Goal: Task Accomplishment & Management: Manage account settings

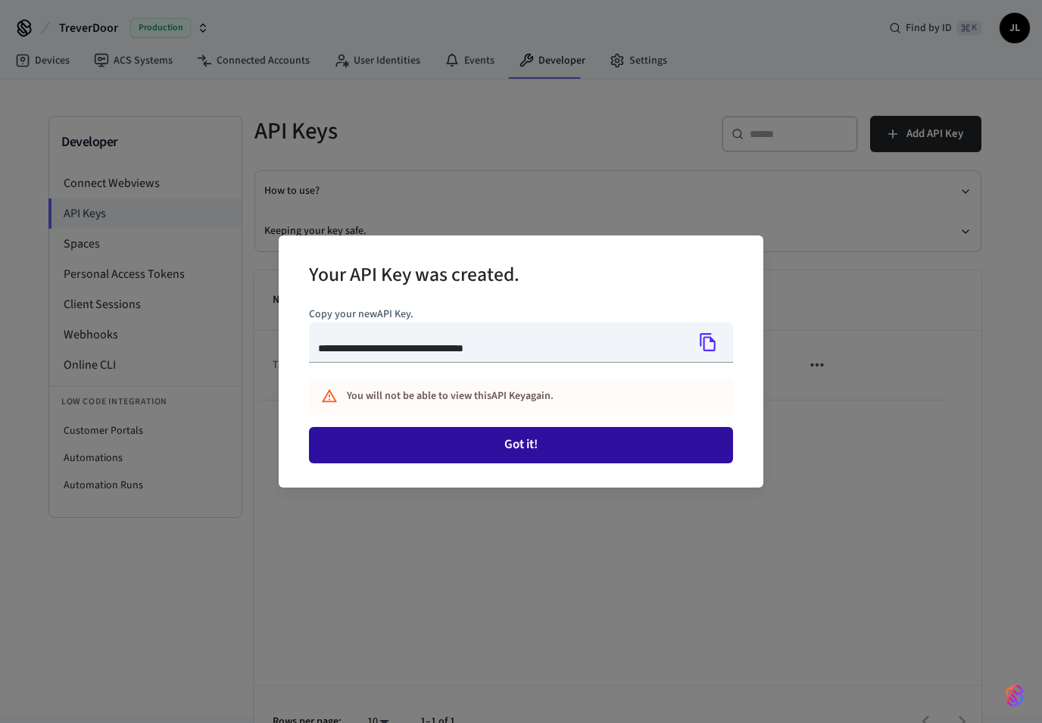
click at [591, 441] on button "Got it!" at bounding box center [521, 445] width 424 height 36
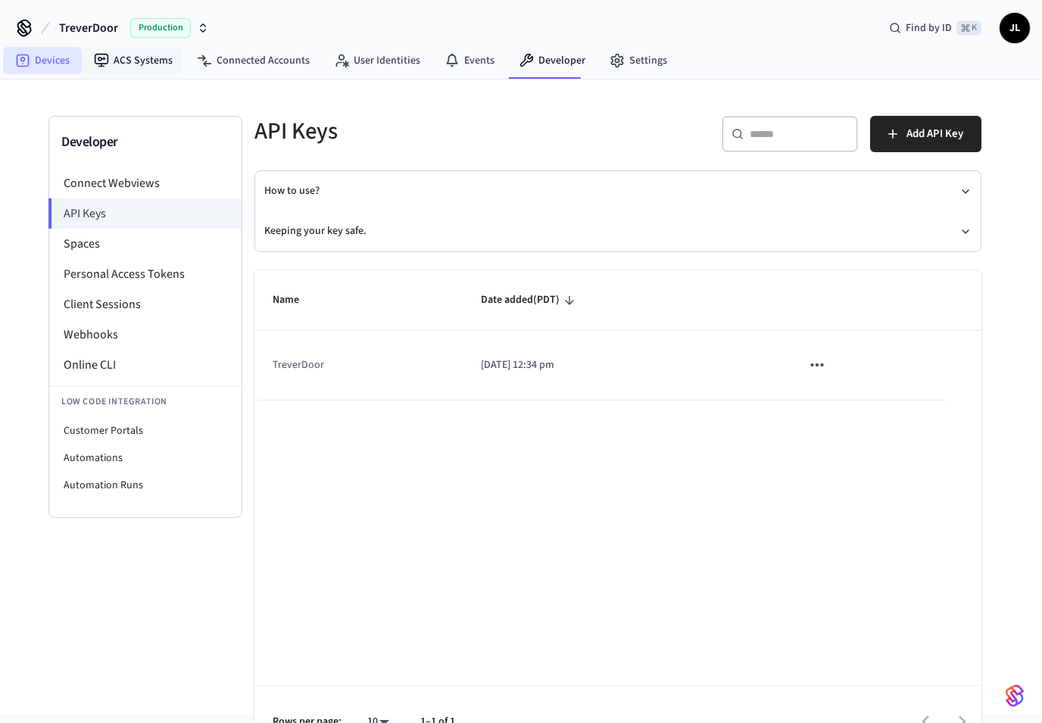
click at [41, 64] on link "Devices" at bounding box center [42, 60] width 79 height 27
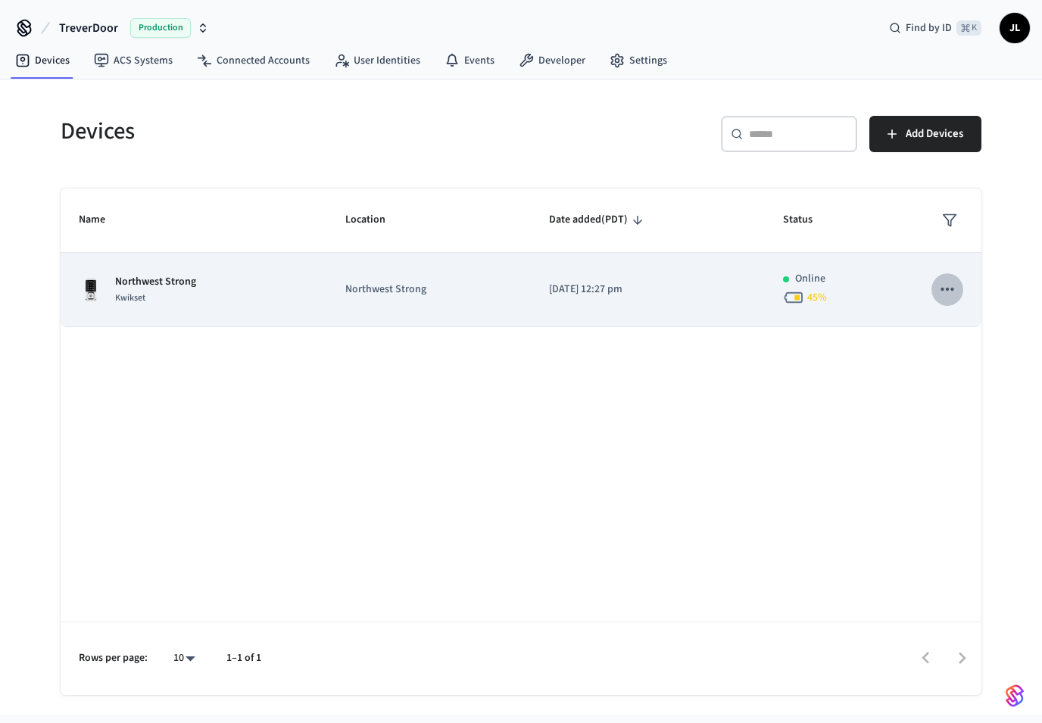
click at [944, 292] on icon "sticky table" at bounding box center [947, 289] width 20 height 20
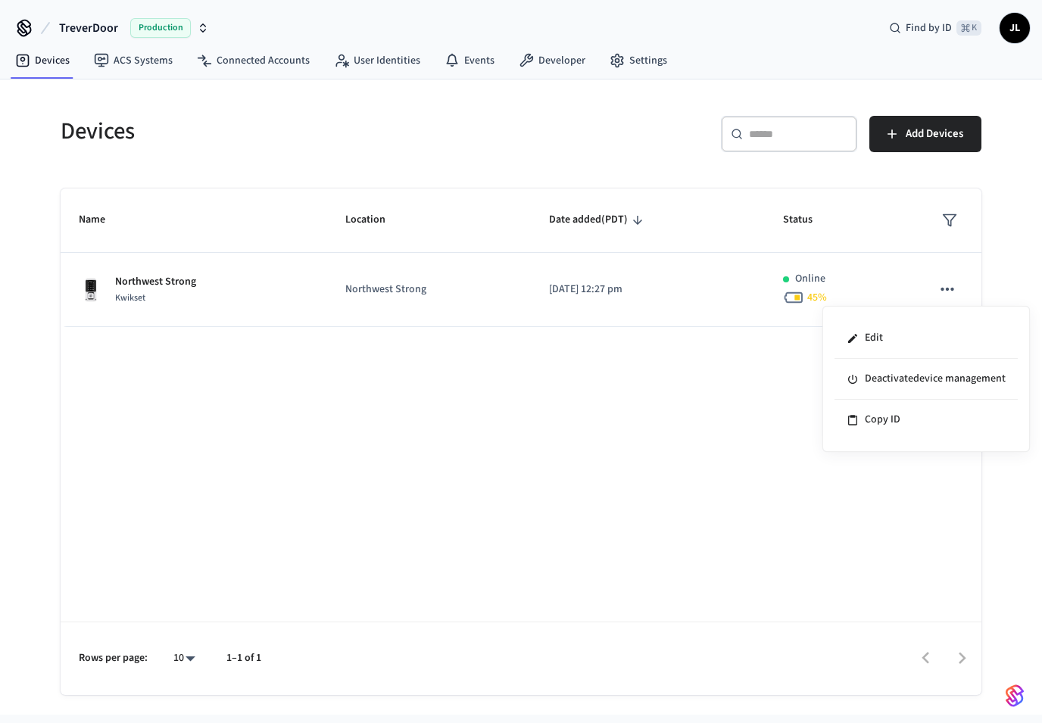
click at [944, 292] on div at bounding box center [521, 361] width 1042 height 723
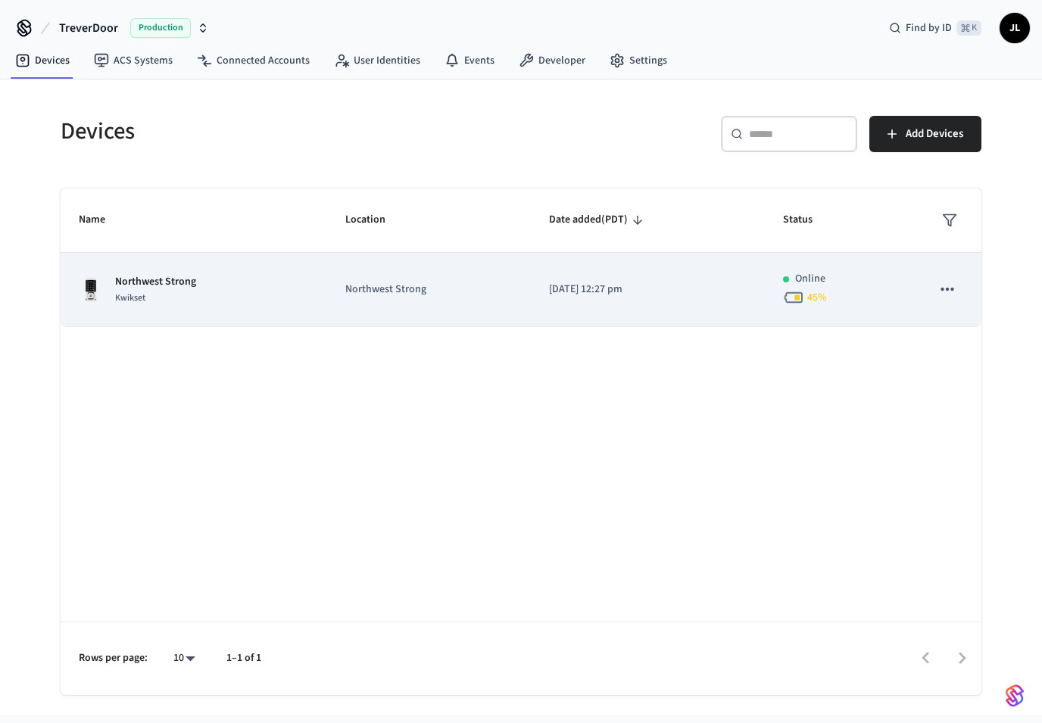
click at [258, 301] on div "Northwest Strong Kwikset" at bounding box center [194, 290] width 230 height 32
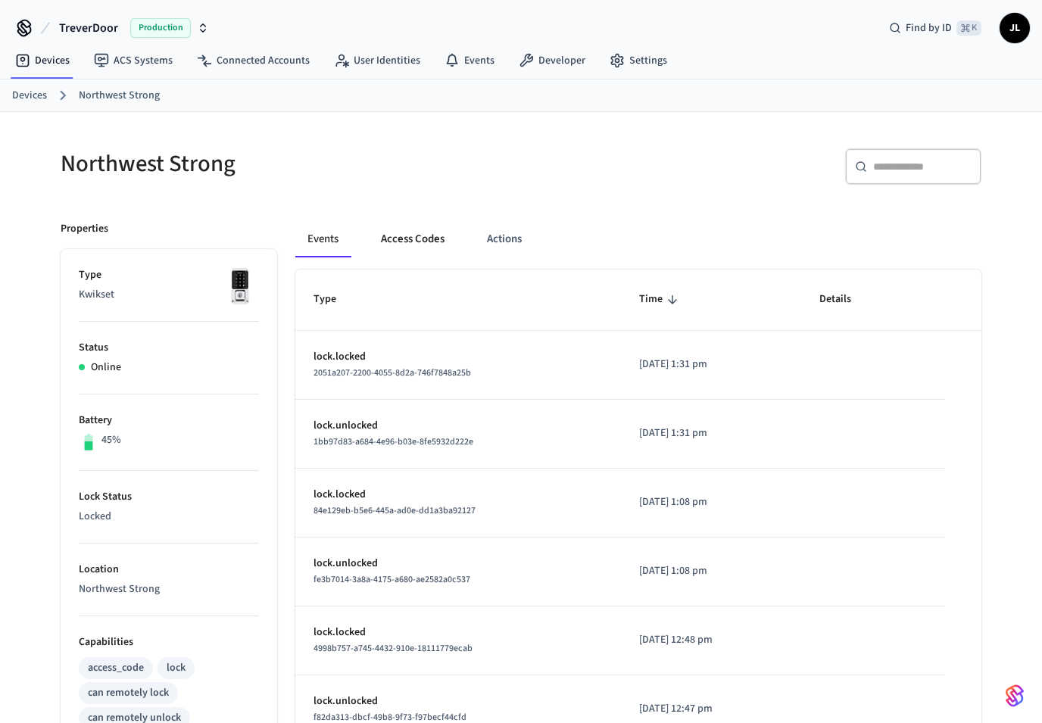
click at [413, 239] on button "Access Codes" at bounding box center [413, 239] width 88 height 36
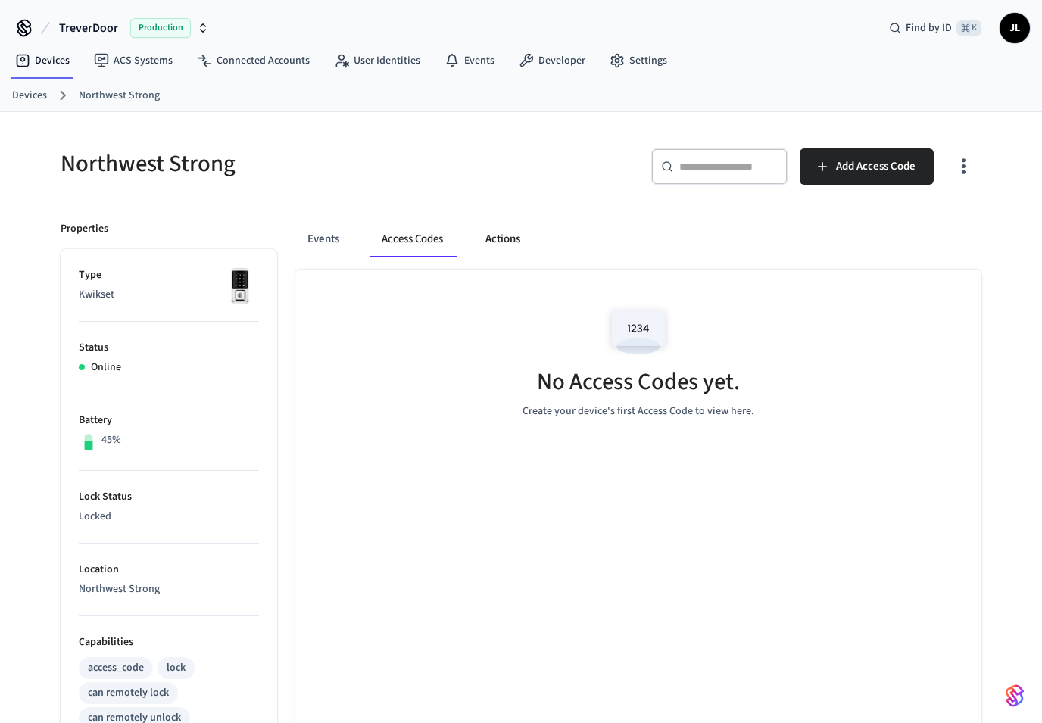
click at [491, 231] on button "Actions" at bounding box center [502, 239] width 59 height 36
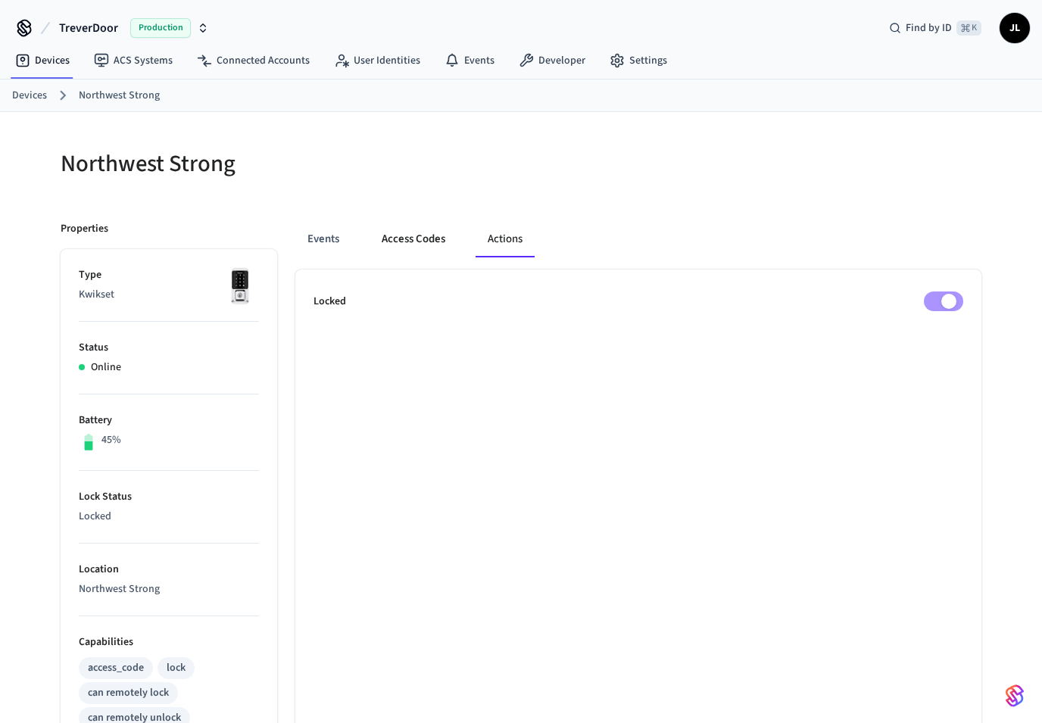
click at [420, 246] on button "Access Codes" at bounding box center [414, 239] width 88 height 36
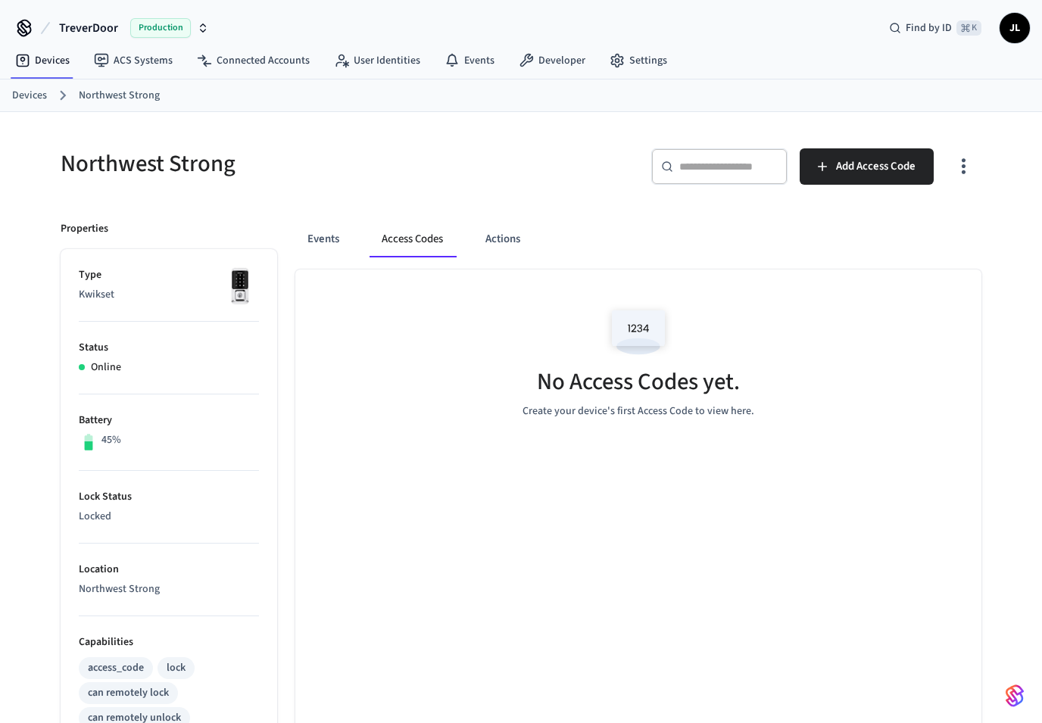
click at [961, 167] on icon "button" at bounding box center [963, 165] width 23 height 23
click at [961, 166] on div at bounding box center [521, 361] width 1042 height 723
click at [968, 173] on icon "button" at bounding box center [963, 165] width 23 height 23
click at [968, 172] on div at bounding box center [521, 361] width 1042 height 723
click at [973, 166] on icon "button" at bounding box center [963, 165] width 23 height 23
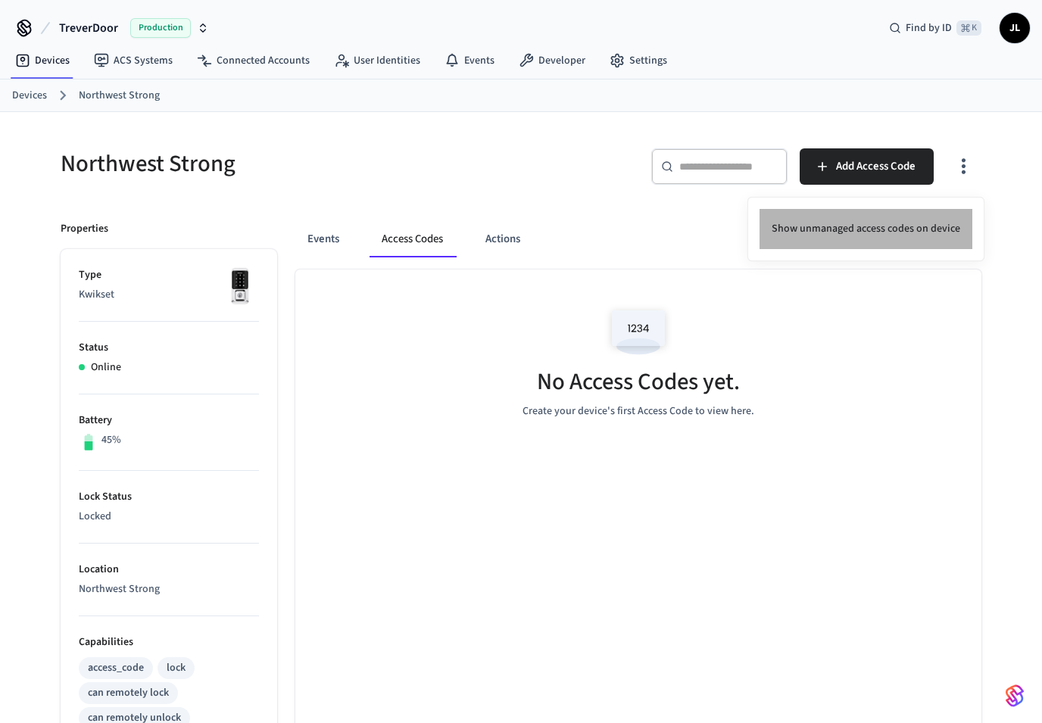
click at [895, 232] on li "Show unmanaged access codes on device" at bounding box center [866, 229] width 213 height 40
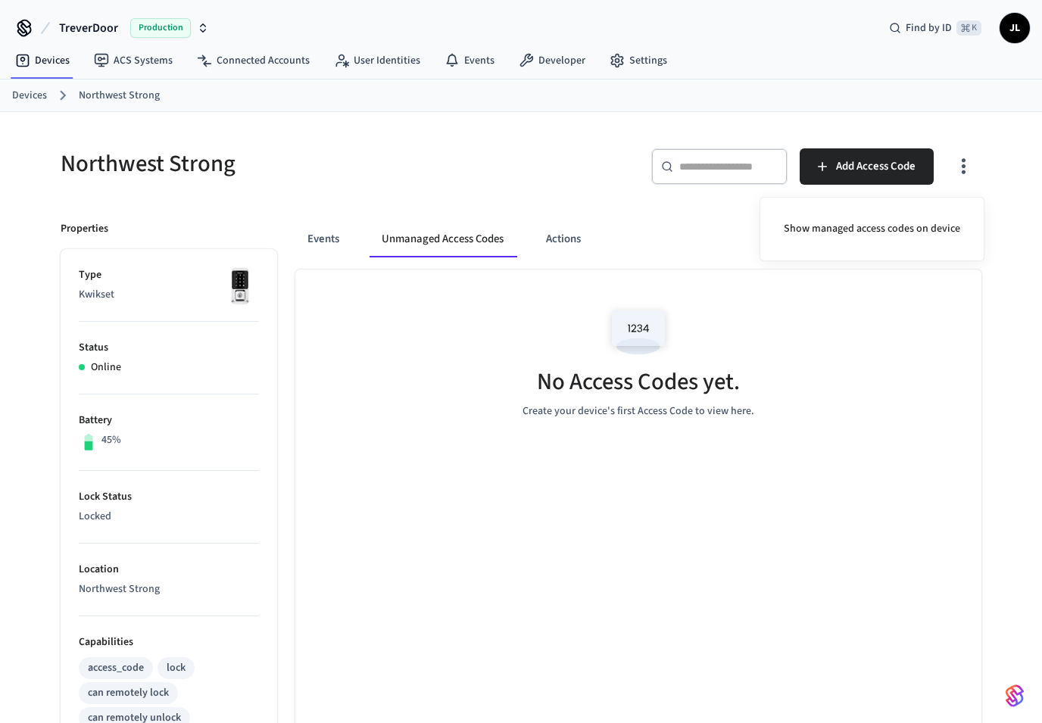
click at [659, 217] on div at bounding box center [521, 361] width 1042 height 723
click at [953, 172] on icon "button" at bounding box center [963, 165] width 23 height 23
click at [885, 233] on li "Show managed access codes on device" at bounding box center [872, 229] width 201 height 40
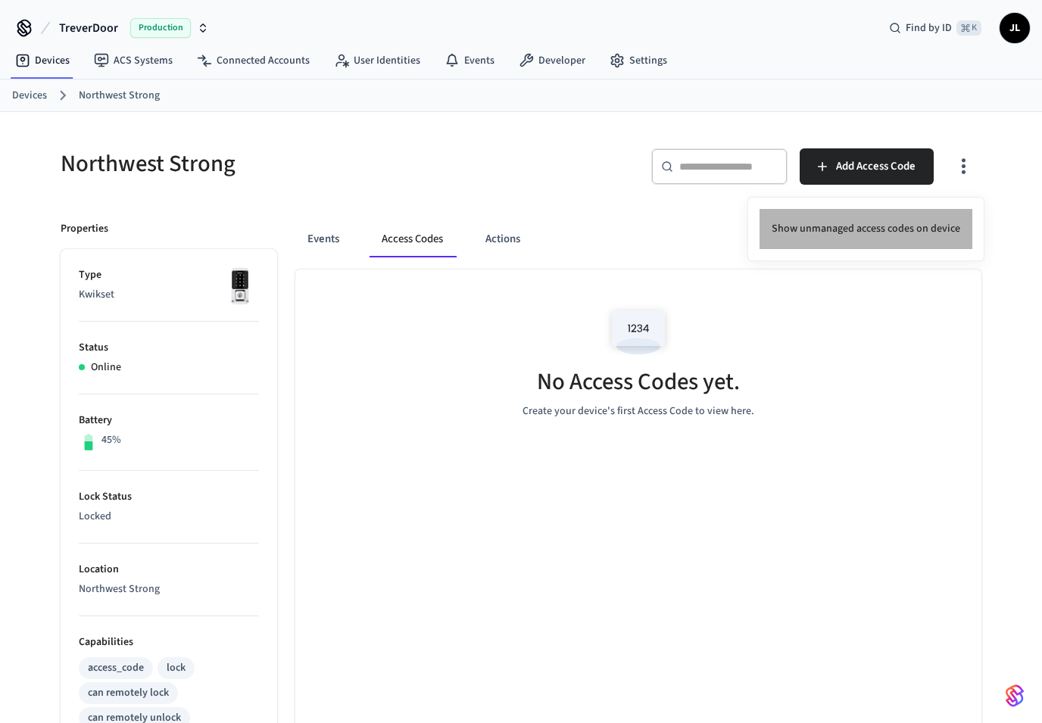
click at [932, 226] on li "Show unmanaged access codes on device" at bounding box center [866, 229] width 213 height 40
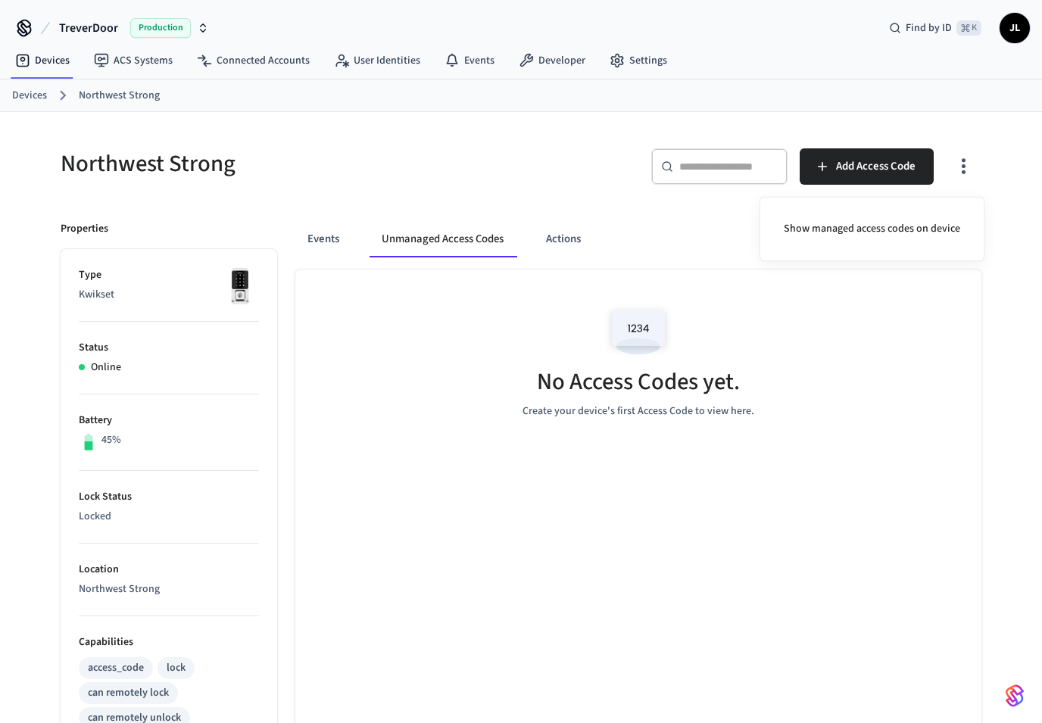
click at [566, 440] on div at bounding box center [521, 361] width 1042 height 723
click at [972, 176] on icon "button" at bounding box center [963, 165] width 23 height 23
click at [913, 230] on li "Show managed access codes on device" at bounding box center [872, 229] width 201 height 40
